Goal: Task Accomplishment & Management: Manage account settings

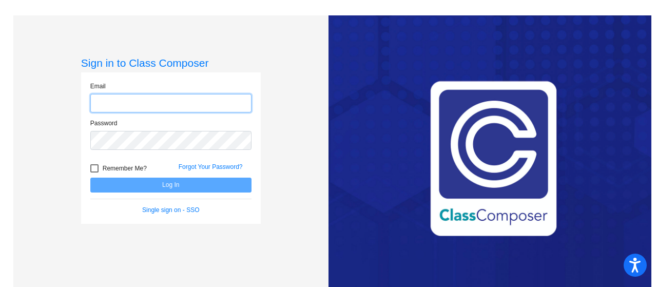
click at [104, 102] on input "email" at bounding box center [170, 103] width 161 height 19
type input "[EMAIL_ADDRESS][DOMAIN_NAME]"
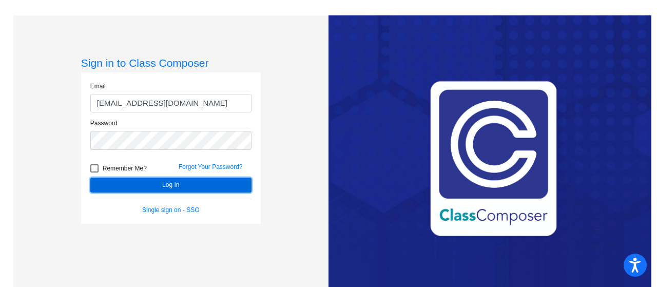
click at [173, 183] on button "Log In" at bounding box center [170, 185] width 161 height 15
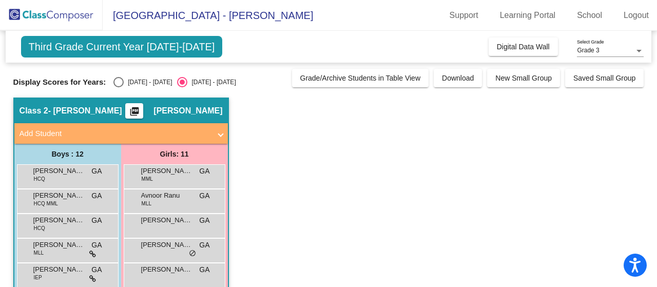
click at [117, 80] on div "Select an option" at bounding box center [118, 82] width 10 height 10
click at [118, 87] on input "[DATE] - [DATE]" at bounding box center [118, 87] width 1 height 1
radio input "true"
